Goal: Find specific page/section: Find specific page/section

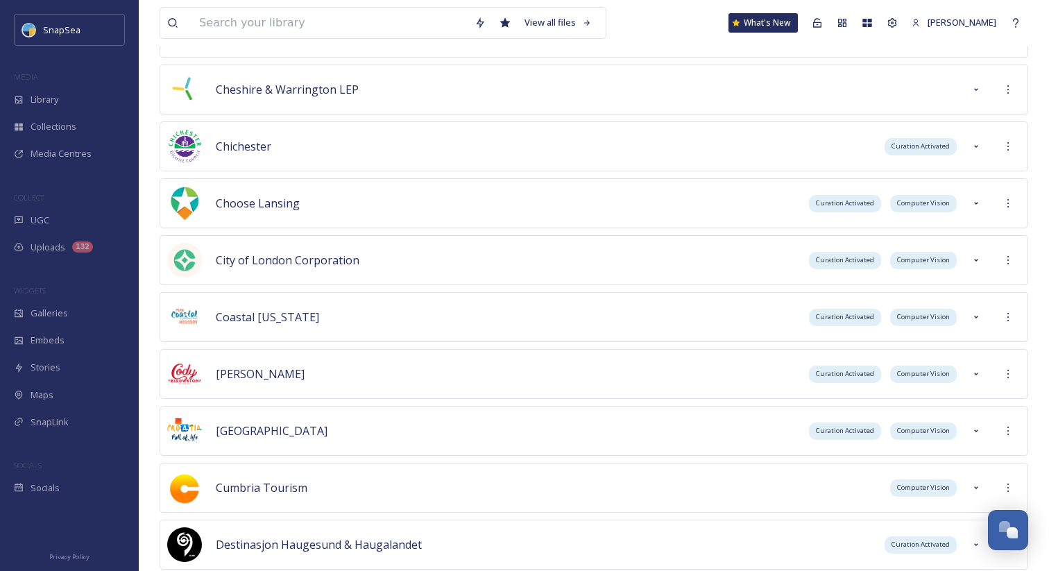
scroll to position [504, 0]
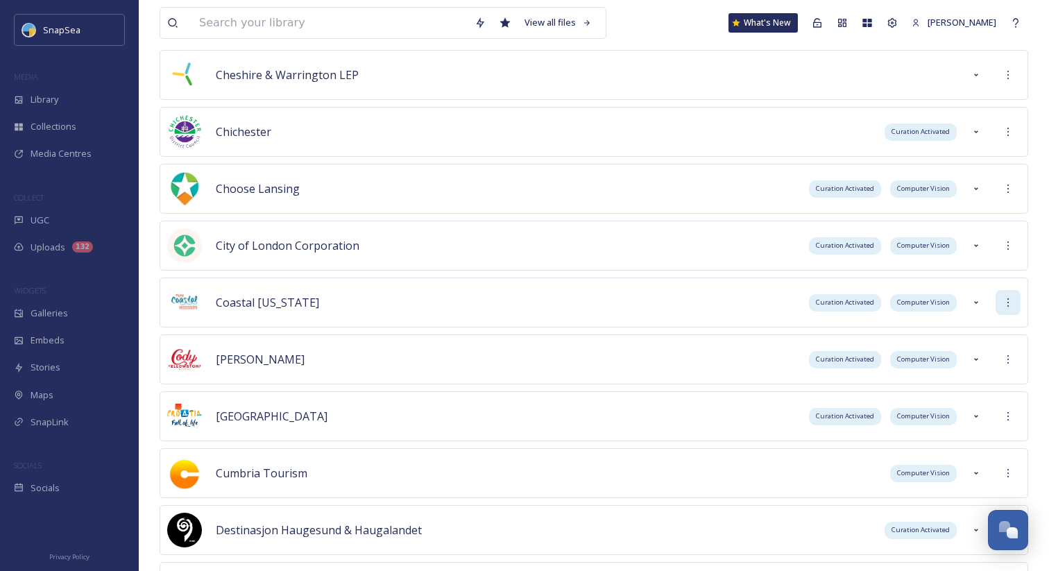
click at [1006, 301] on icon at bounding box center [1008, 302] width 11 height 11
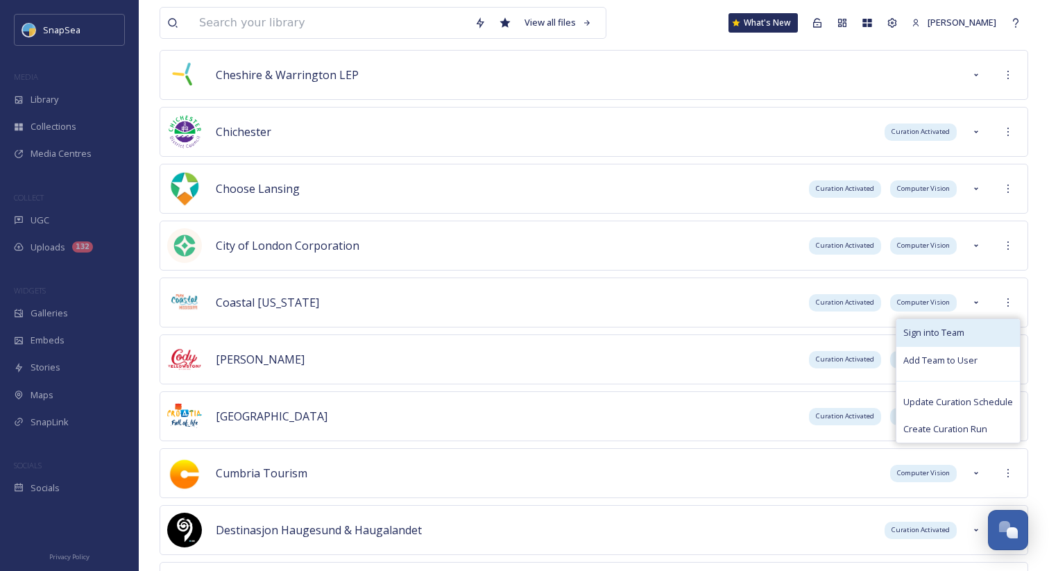
click at [975, 325] on div "Sign into Team" at bounding box center [959, 332] width 124 height 27
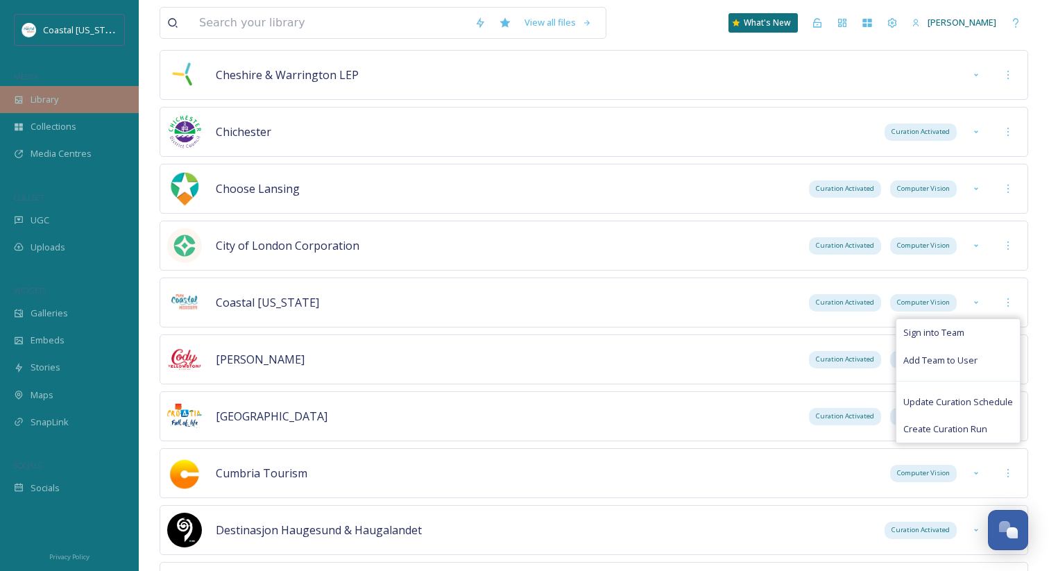
click at [110, 100] on div "Library" at bounding box center [69, 99] width 139 height 27
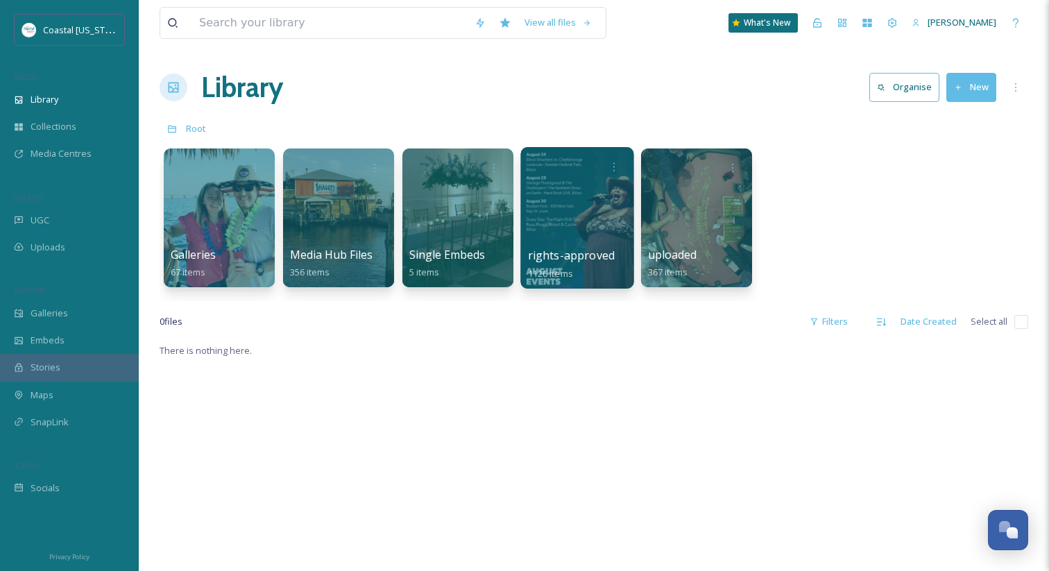
click at [584, 253] on span "rights-approved" at bounding box center [571, 255] width 87 height 15
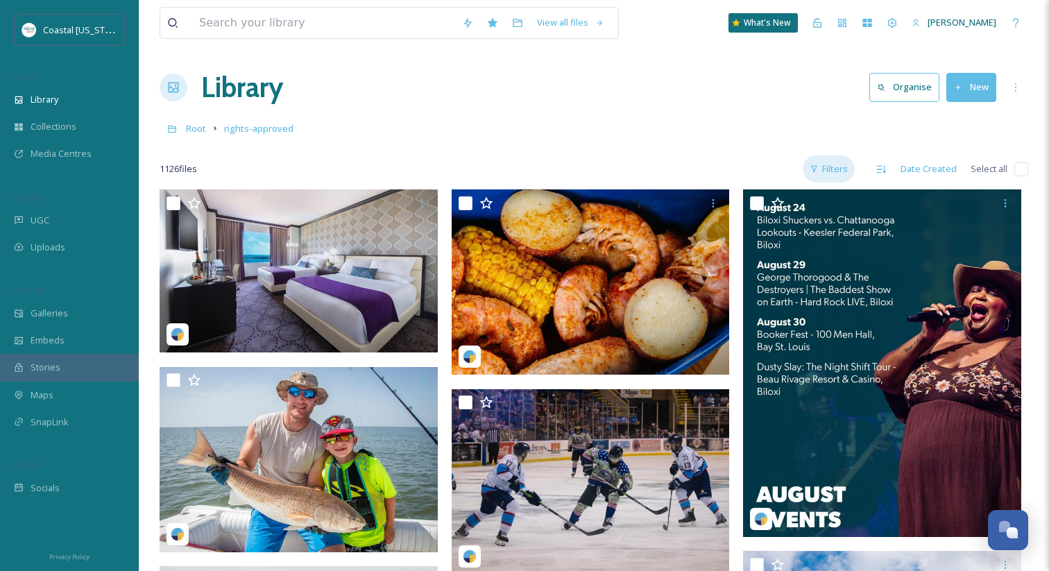
click at [825, 166] on div "Filters" at bounding box center [829, 168] width 52 height 27
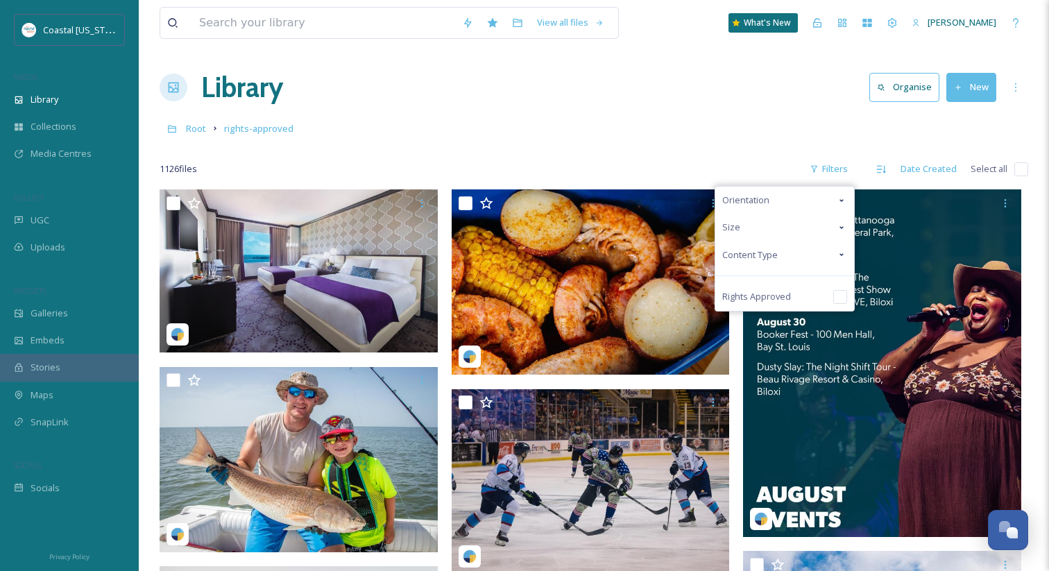
click at [773, 195] on div "Orientation" at bounding box center [785, 200] width 139 height 27
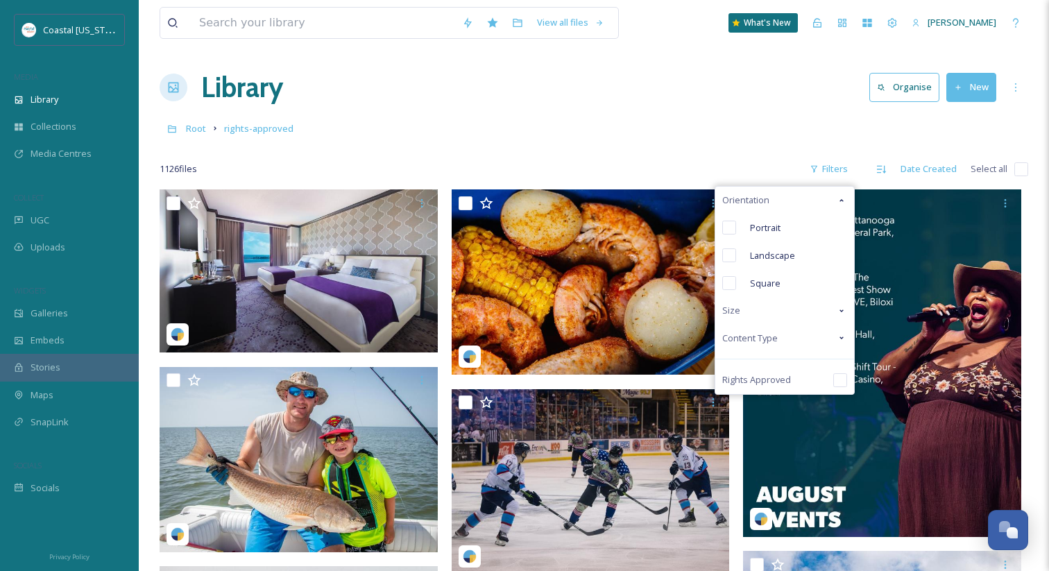
click at [773, 195] on div "Orientation" at bounding box center [785, 200] width 139 height 27
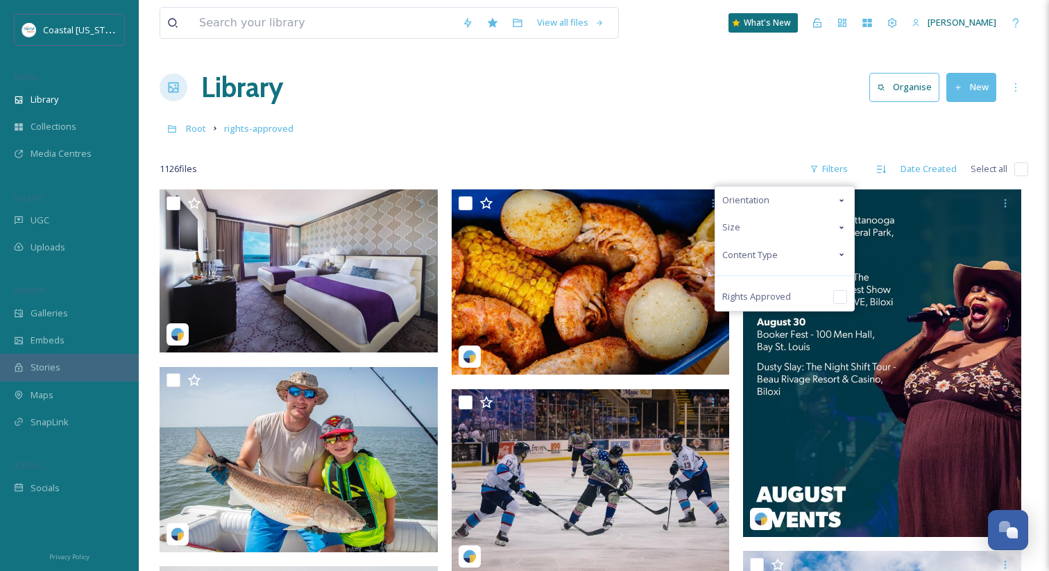
click at [769, 255] on span "Content Type" at bounding box center [750, 254] width 56 height 13
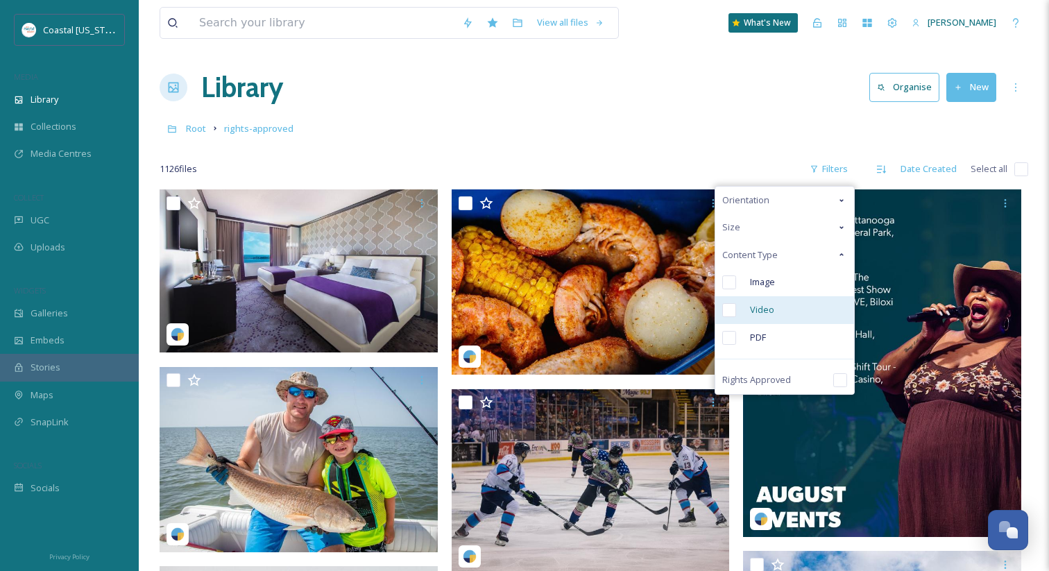
click at [773, 314] on span "Video" at bounding box center [762, 309] width 24 height 13
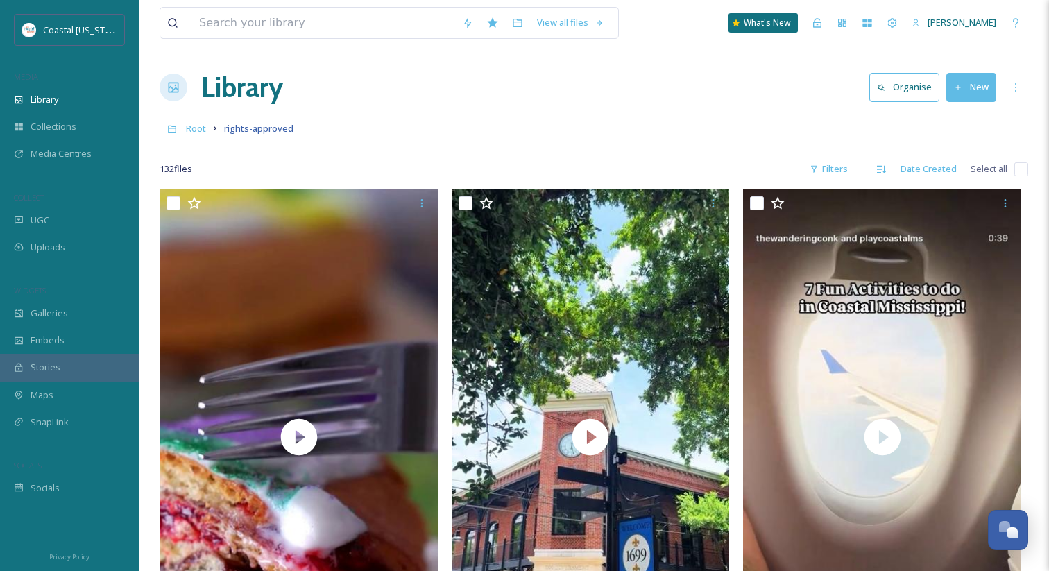
click at [236, 126] on span "rights-approved" at bounding box center [258, 128] width 69 height 12
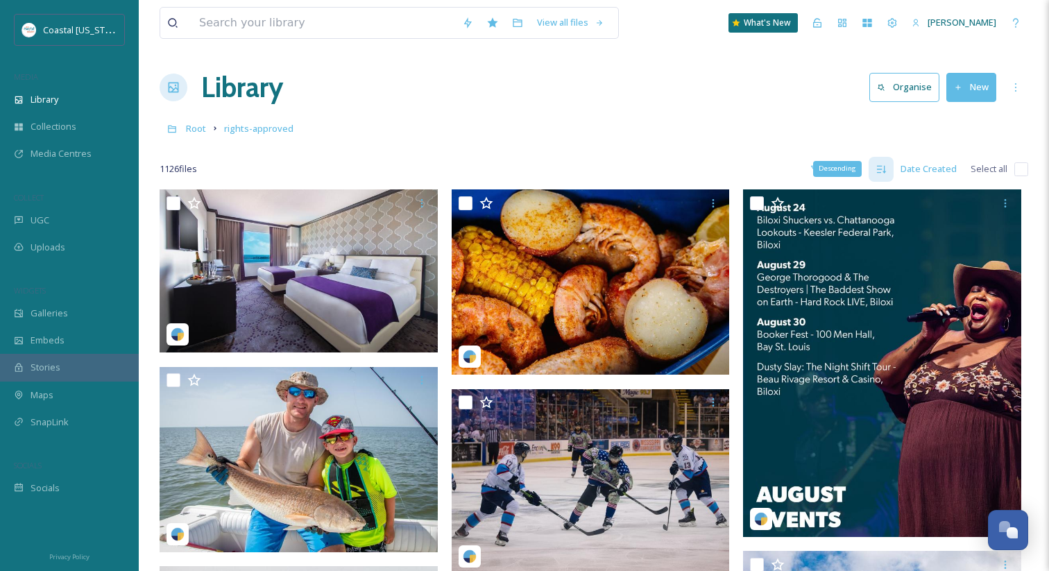
click at [822, 164] on div "Descending" at bounding box center [837, 168] width 49 height 15
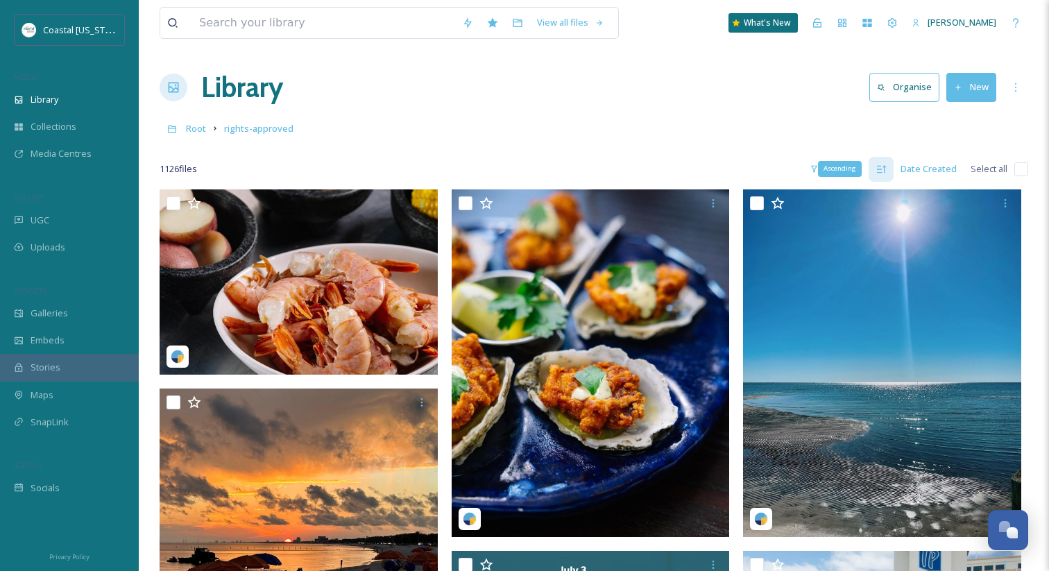
click at [879, 168] on icon at bounding box center [881, 169] width 11 height 11
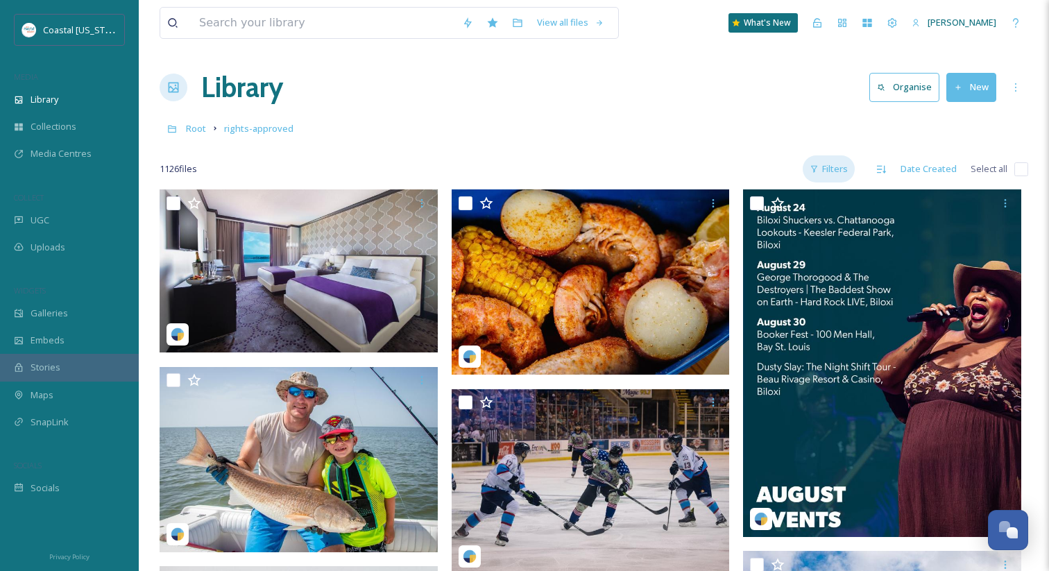
click at [827, 165] on div "Filters" at bounding box center [829, 168] width 52 height 27
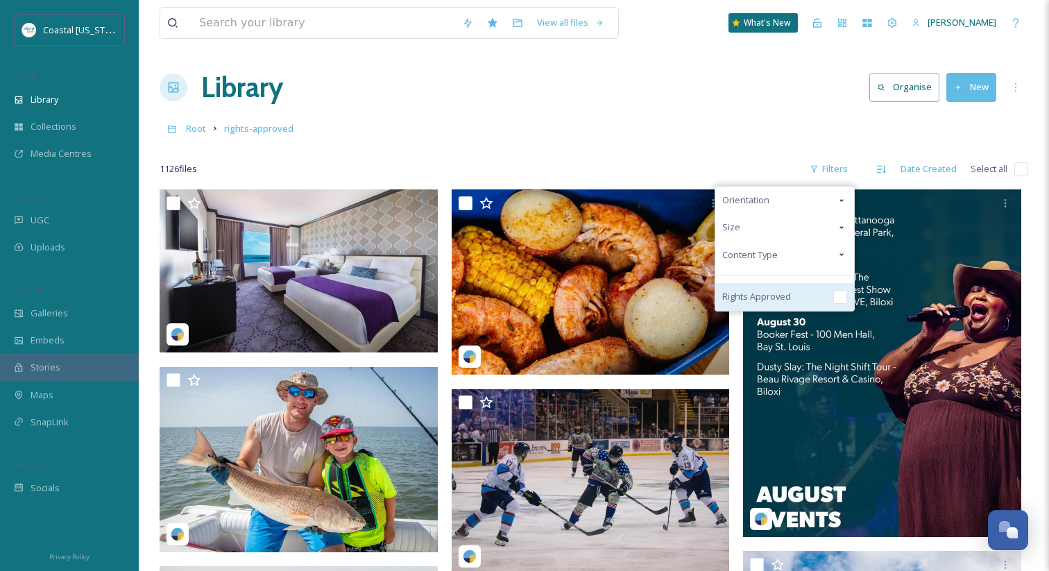
click at [828, 287] on div "Rights Approved" at bounding box center [785, 297] width 139 height 28
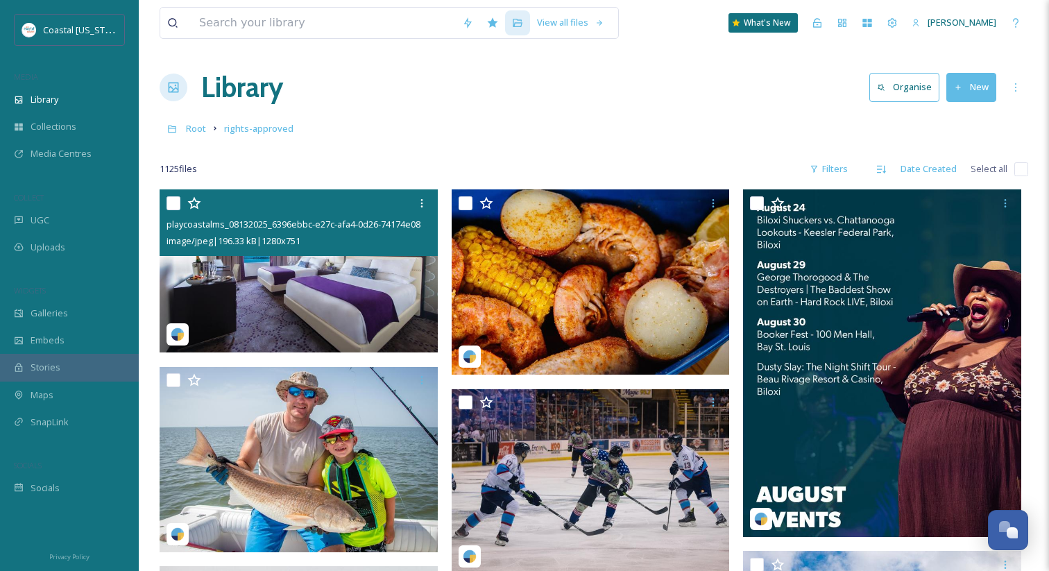
click at [201, 267] on img at bounding box center [299, 270] width 278 height 163
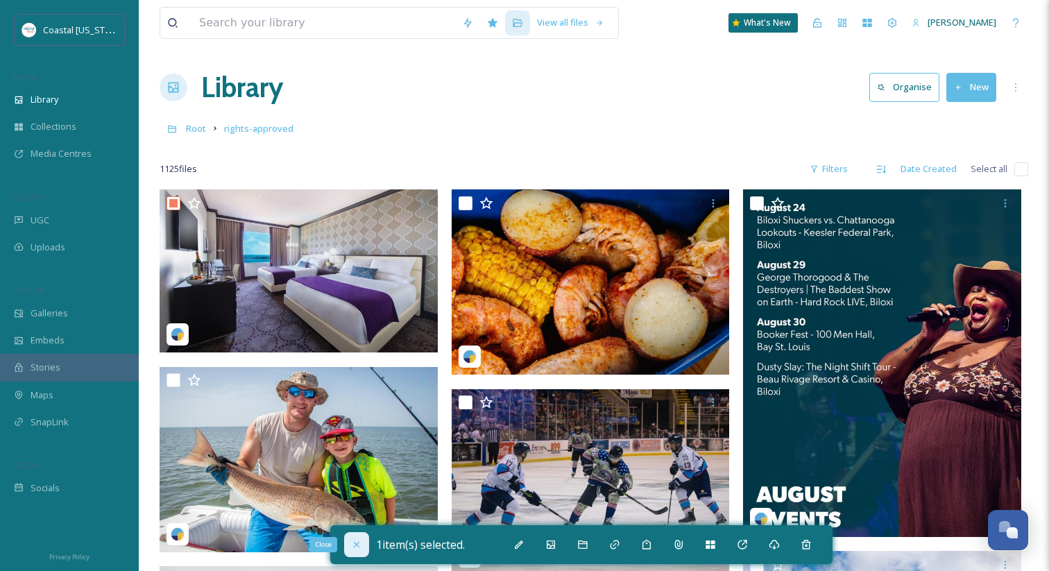
click at [360, 538] on div "Close" at bounding box center [356, 544] width 25 height 25
checkbox input "false"
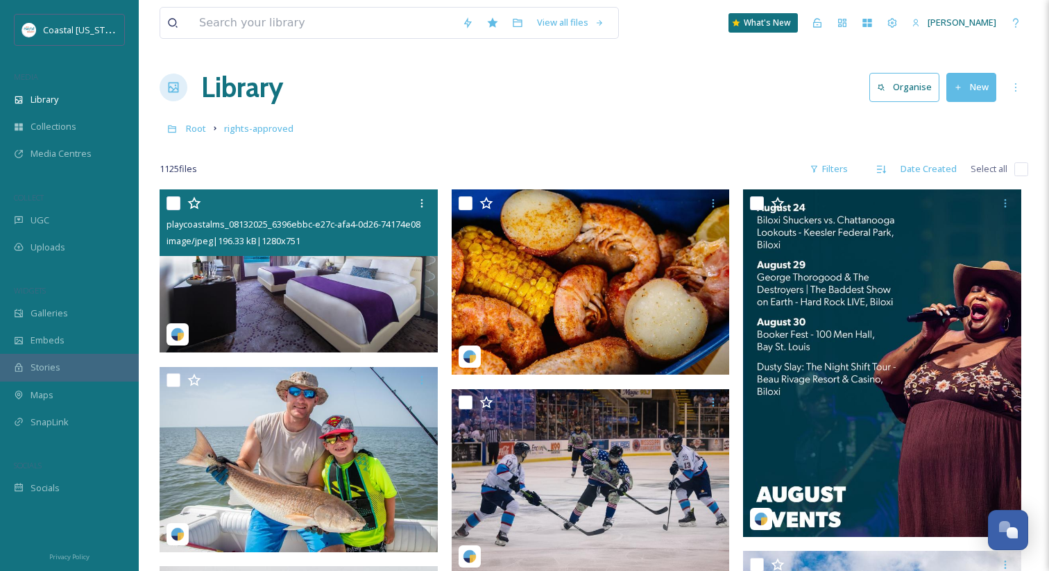
click at [307, 334] on img at bounding box center [299, 270] width 278 height 163
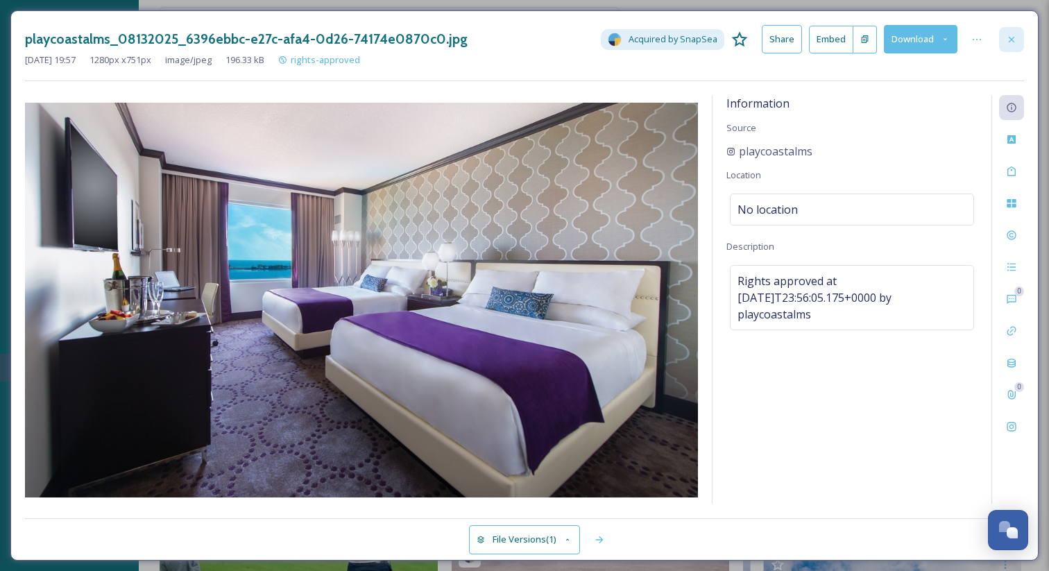
click at [1010, 40] on icon at bounding box center [1011, 39] width 11 height 11
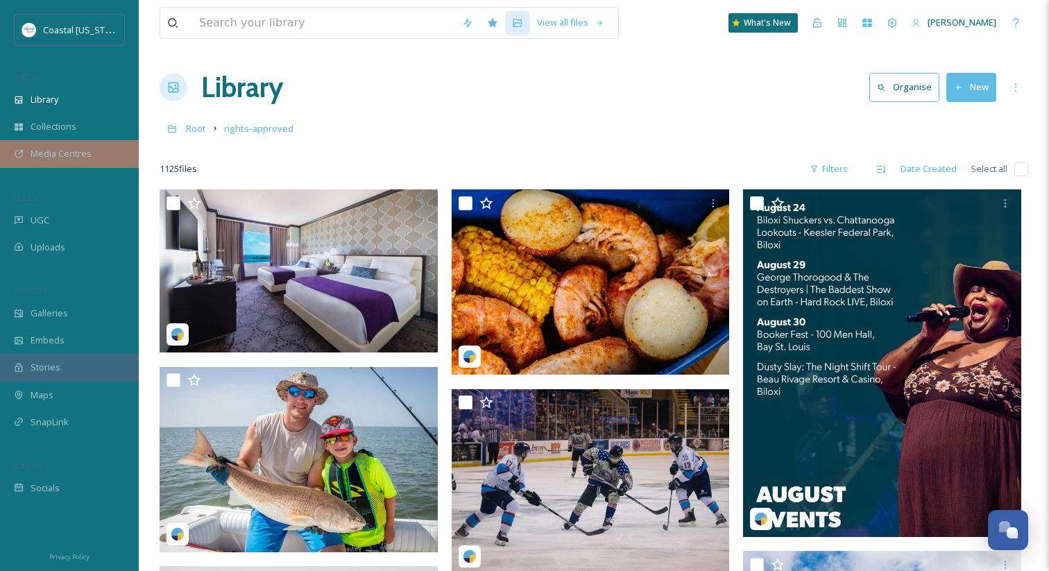
click at [81, 154] on span "Media Centres" at bounding box center [61, 153] width 61 height 13
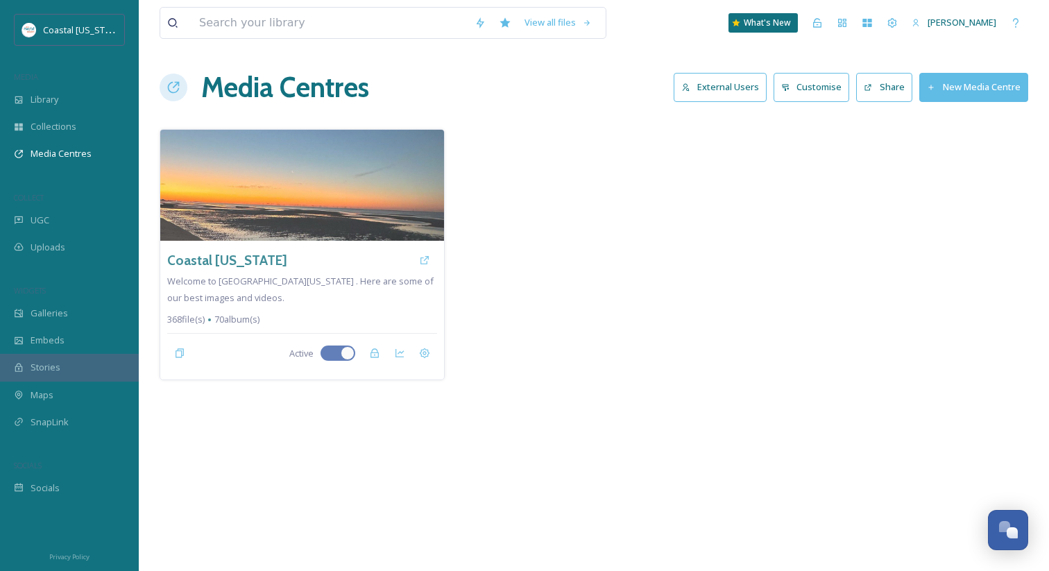
click at [880, 83] on button "Share" at bounding box center [884, 87] width 56 height 28
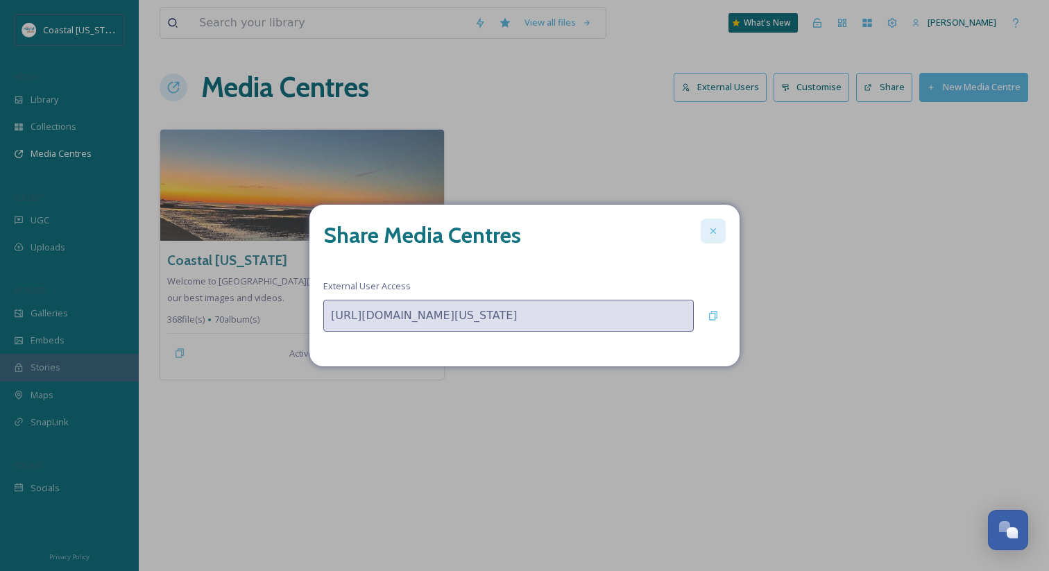
click at [720, 231] on div at bounding box center [713, 231] width 25 height 25
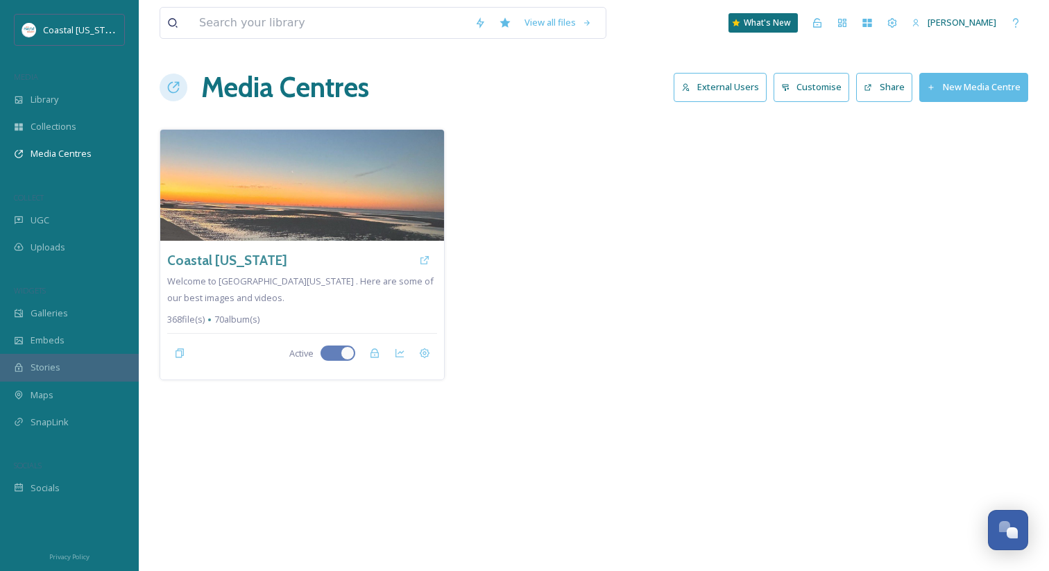
click at [560, 154] on div at bounding box center [594, 254] width 285 height 251
click at [99, 92] on div "Library" at bounding box center [69, 99] width 139 height 27
